Goal: Task Accomplishment & Management: Manage account settings

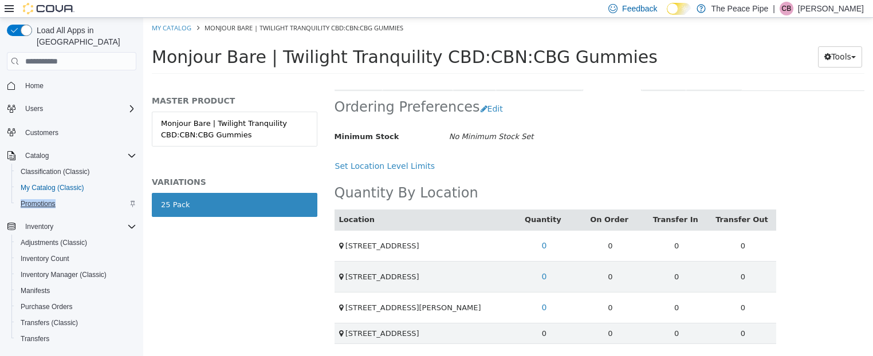
click at [41, 199] on span "Promotions" at bounding box center [38, 203] width 35 height 9
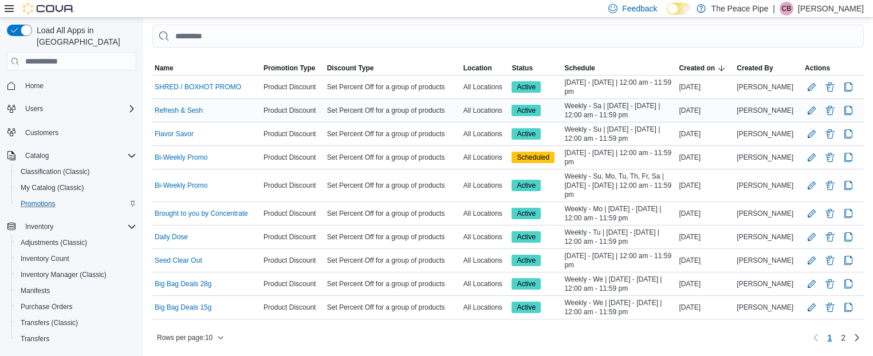
scroll to position [110, 0]
click at [171, 240] on link "Daily Dose" at bounding box center [171, 237] width 33 height 9
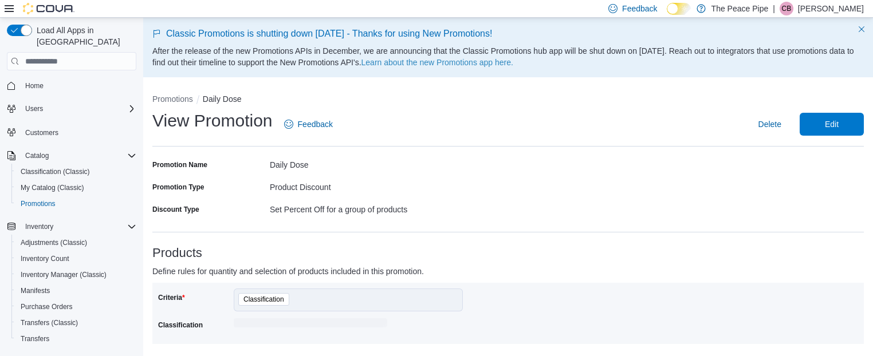
scroll to position [81, 0]
